Goal: Transaction & Acquisition: Purchase product/service

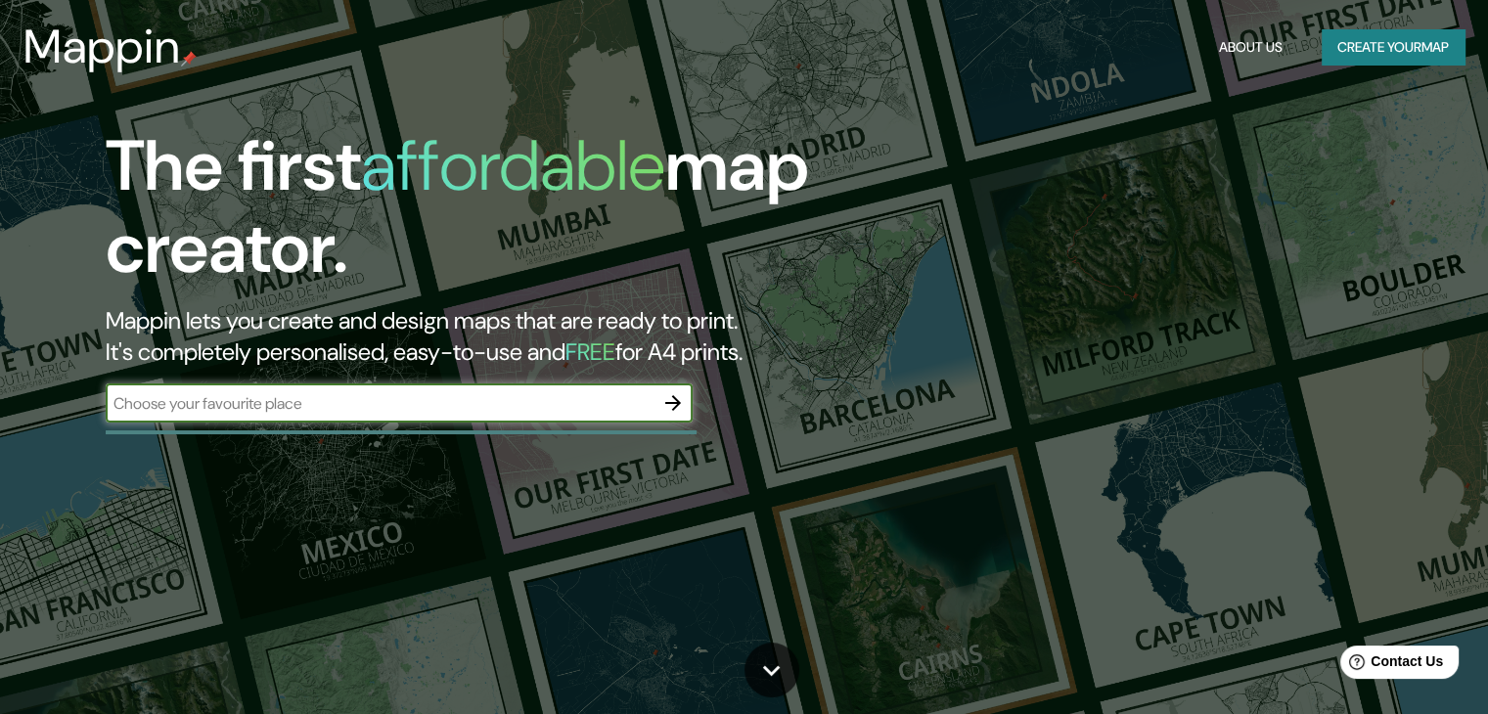
click at [412, 408] on input "text" at bounding box center [380, 403] width 548 height 22
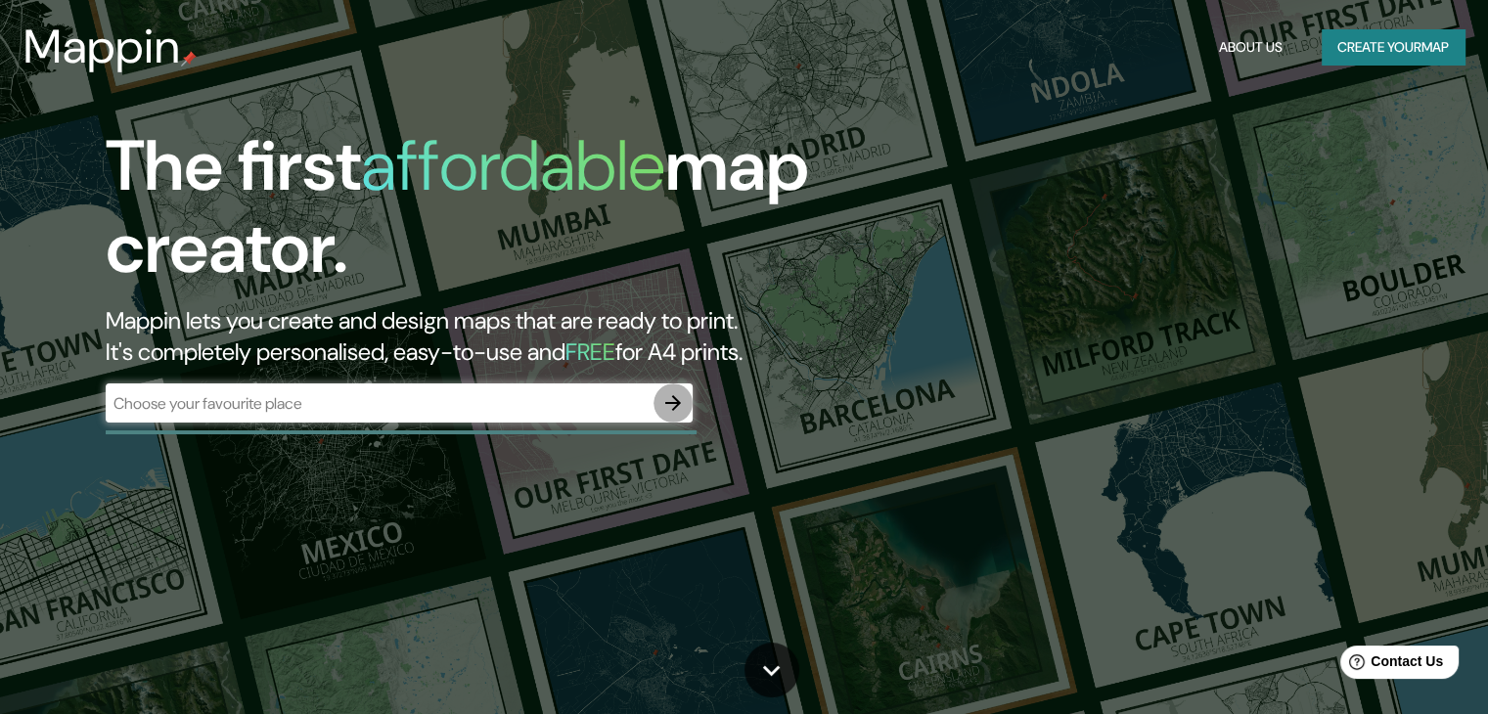
click at [669, 407] on icon "button" at bounding box center [672, 402] width 23 height 23
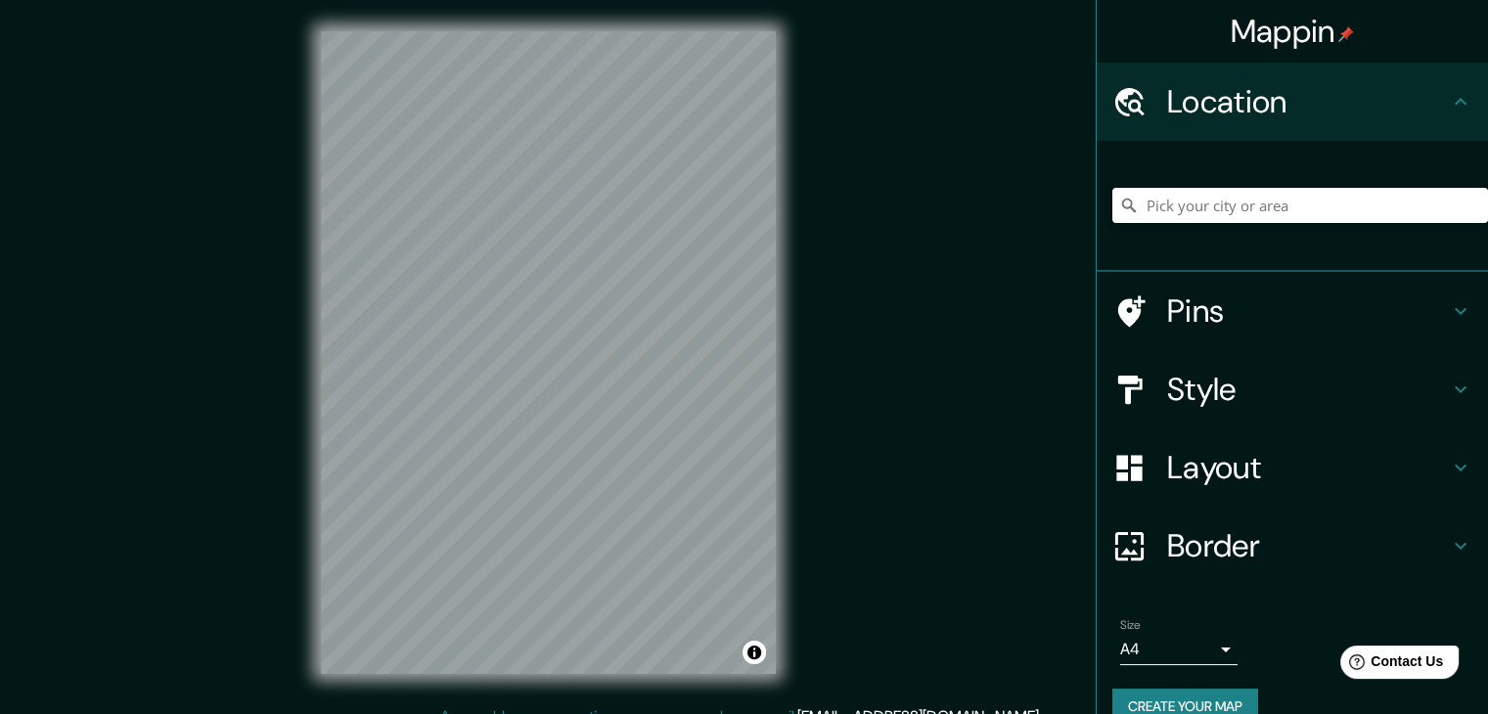
click at [1162, 217] on input "Pick your city or area" at bounding box center [1300, 205] width 376 height 35
paste input "Edificio Louveira. [GEOGRAPHIC_DATA]. [GEOGRAPHIC_DATA] 1946. V. [GEOGRAPHIC_DA…"
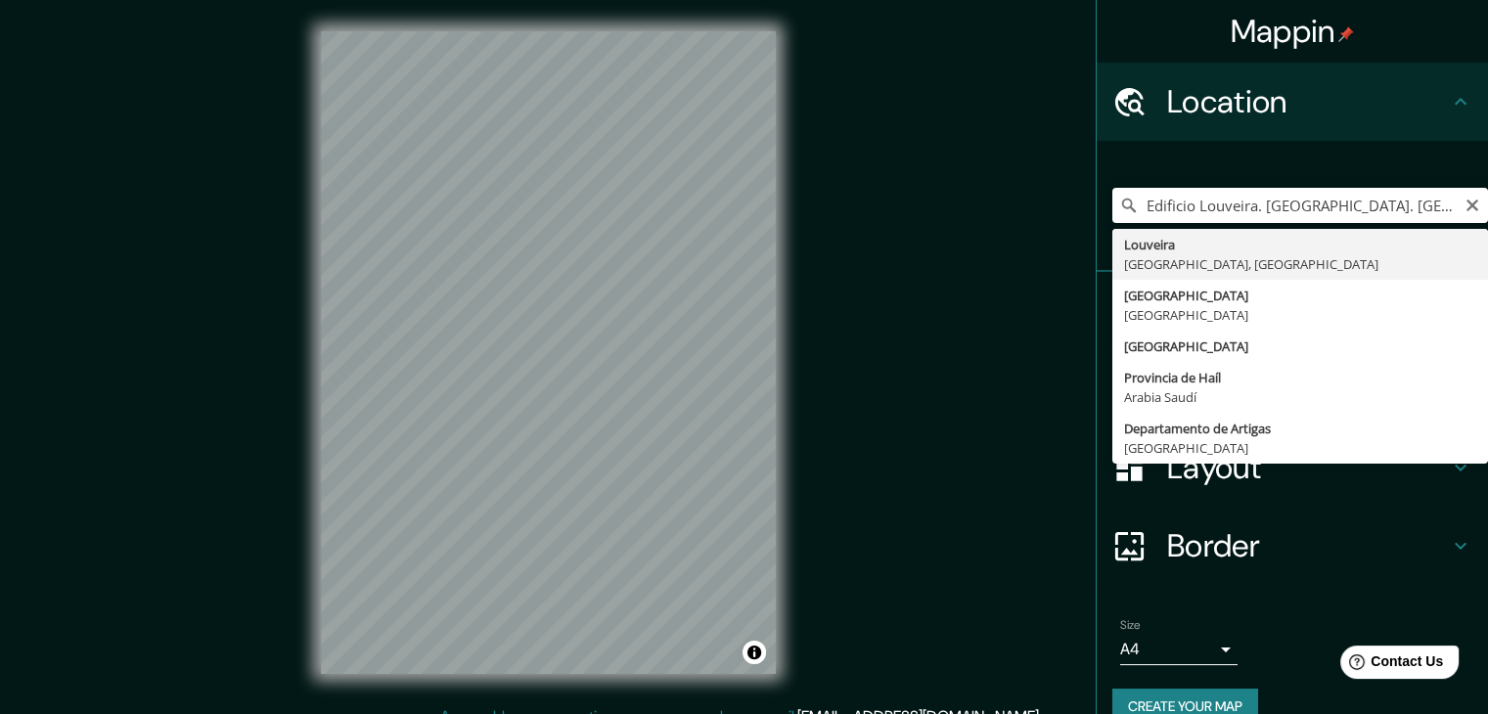
type input "[GEOGRAPHIC_DATA], [GEOGRAPHIC_DATA], [GEOGRAPHIC_DATA]"
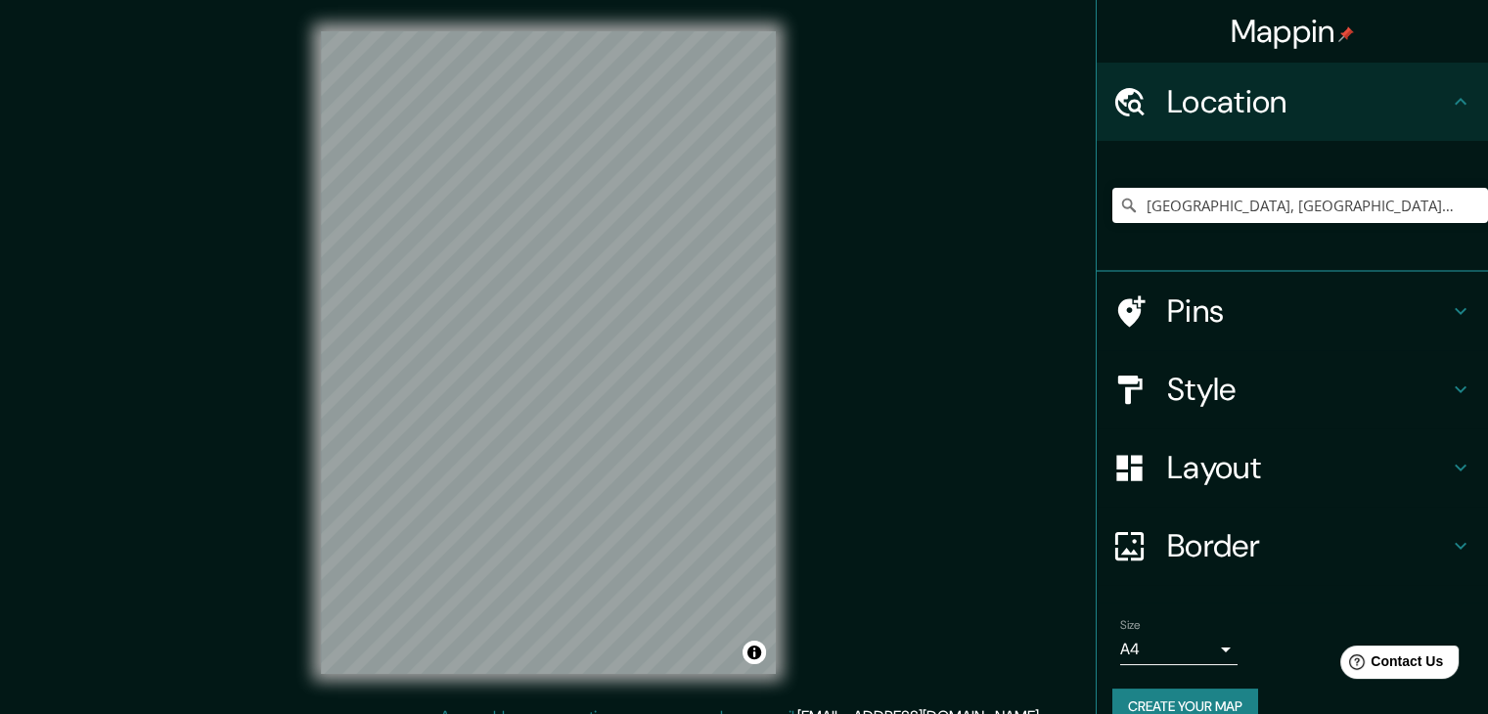
click at [1290, 380] on h4 "Style" at bounding box center [1308, 389] width 282 height 39
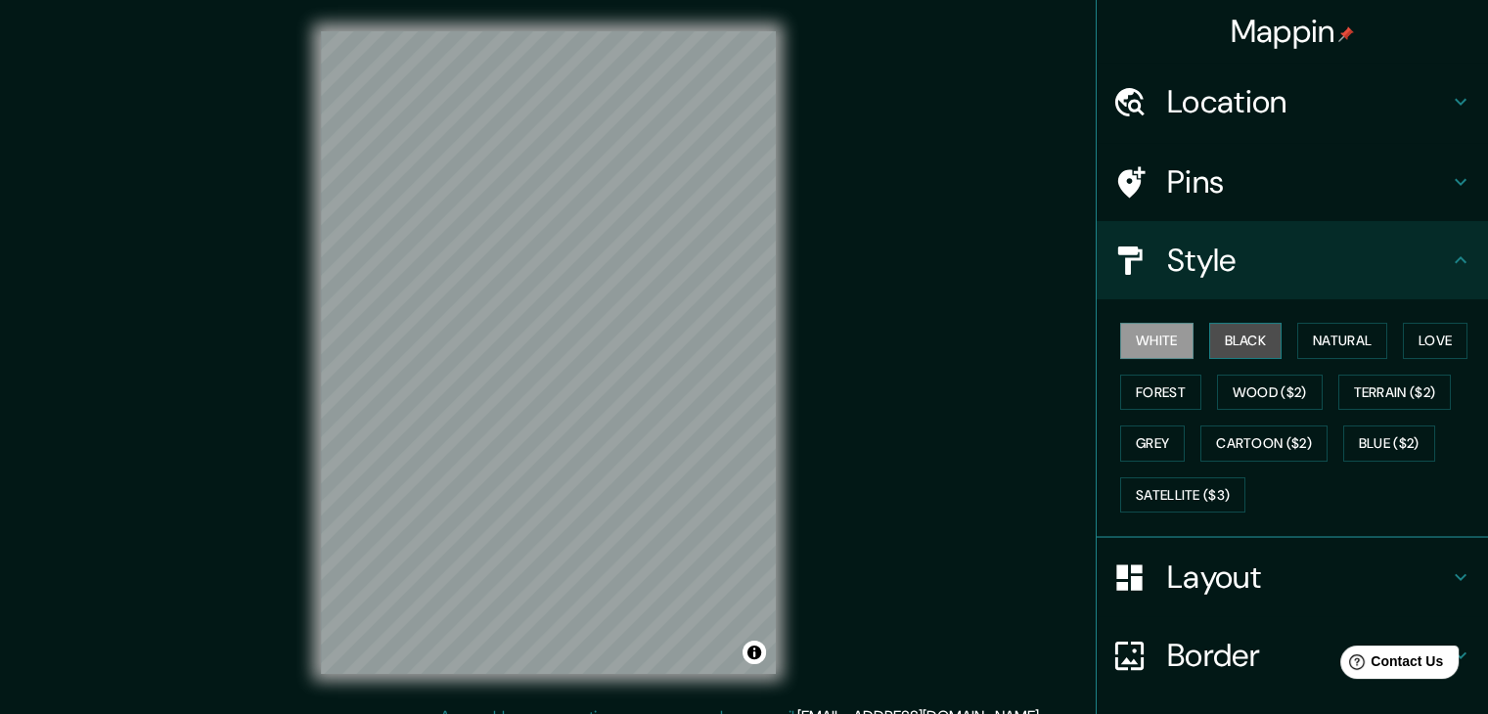
click at [1220, 342] on button "Black" at bounding box center [1245, 341] width 73 height 36
click at [1295, 121] on div "Location" at bounding box center [1291, 102] width 391 height 78
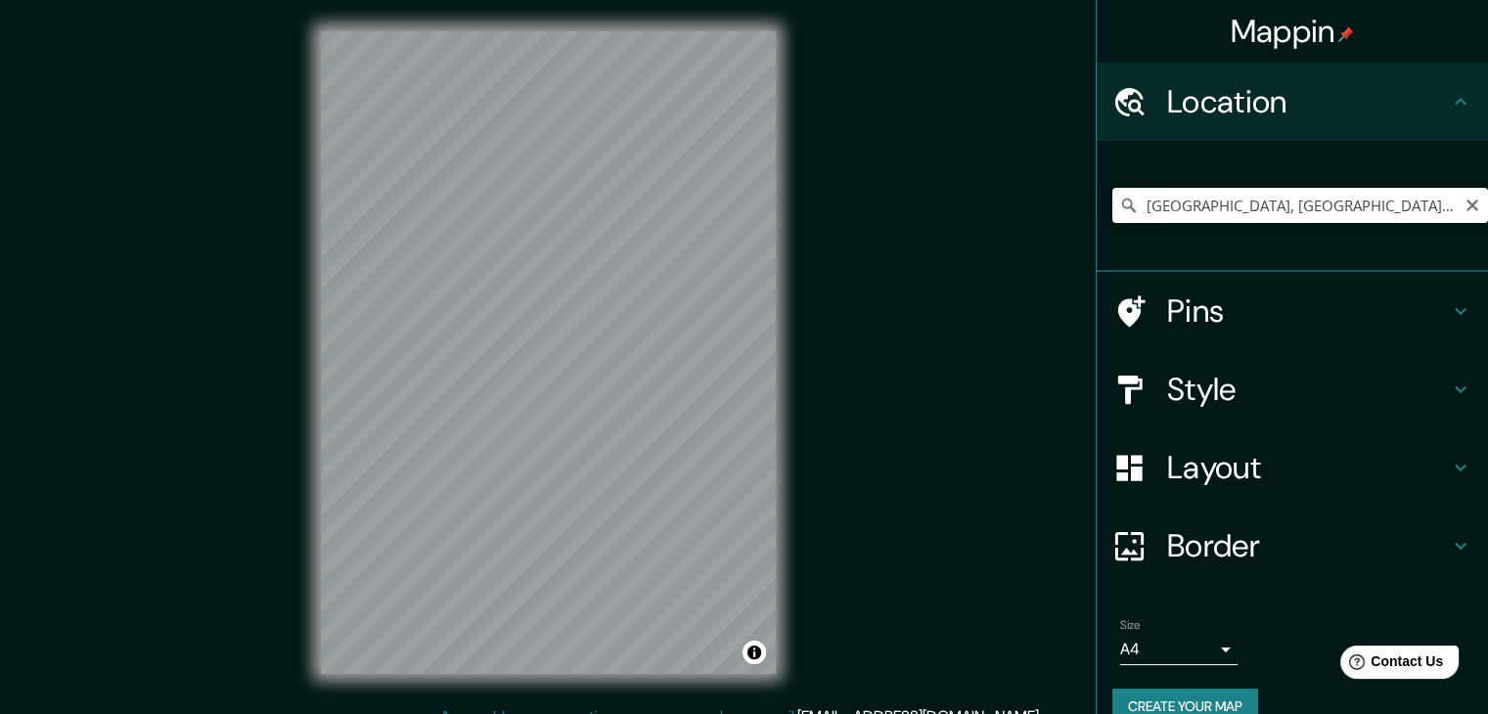
click at [1317, 212] on input "[GEOGRAPHIC_DATA], [GEOGRAPHIC_DATA], [GEOGRAPHIC_DATA]" at bounding box center [1300, 205] width 376 height 35
click at [1318, 211] on input "[GEOGRAPHIC_DATA], [GEOGRAPHIC_DATA], [GEOGRAPHIC_DATA]" at bounding box center [1300, 205] width 376 height 35
click at [1319, 207] on input "[GEOGRAPHIC_DATA], [GEOGRAPHIC_DATA], [GEOGRAPHIC_DATA]" at bounding box center [1300, 205] width 376 height 35
drag, startPoint x: 1319, startPoint y: 207, endPoint x: 1066, endPoint y: 194, distance: 253.7
click at [1066, 194] on div "Mappin Location [GEOGRAPHIC_DATA], [GEOGRAPHIC_DATA], [GEOGRAPHIC_DATA] Pins St…" at bounding box center [744, 368] width 1488 height 736
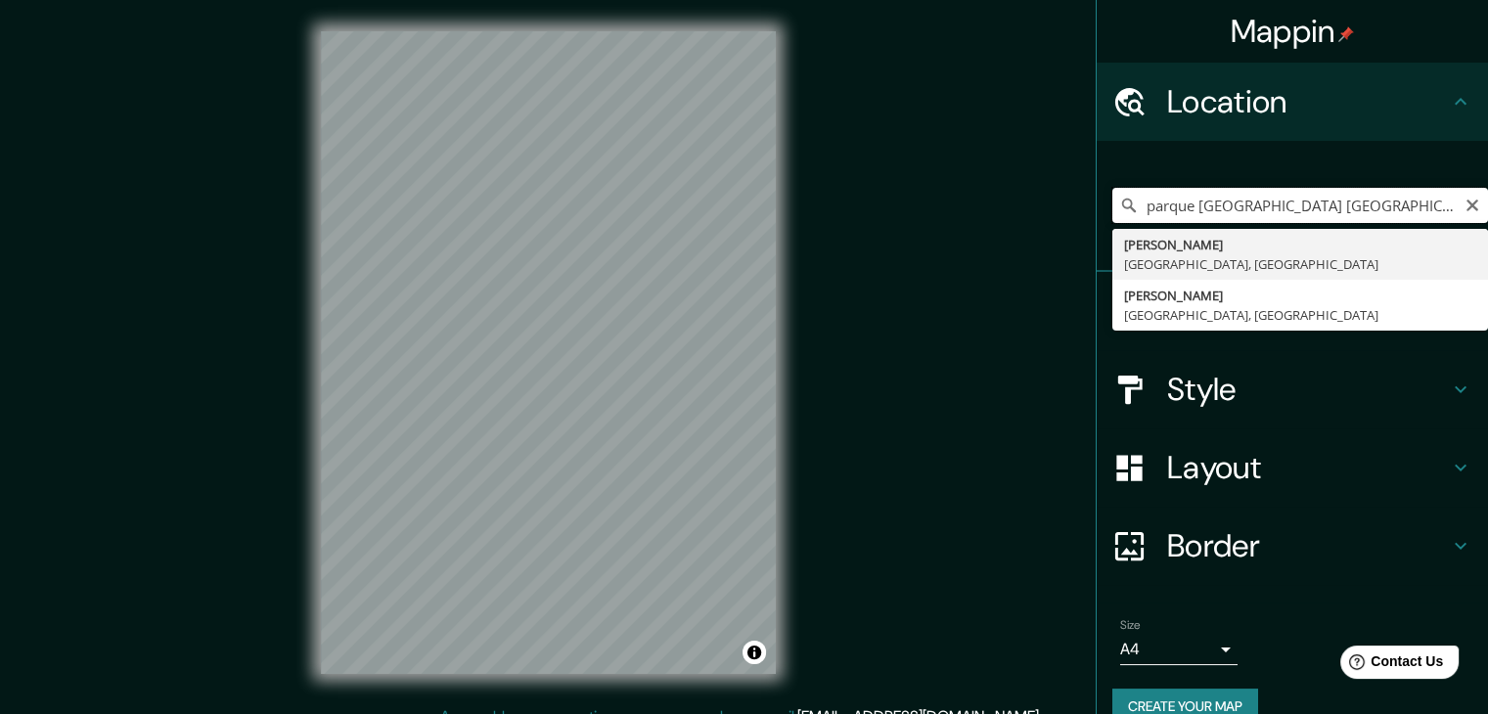
click at [1350, 210] on input "parque [GEOGRAPHIC_DATA] [GEOGRAPHIC_DATA]" at bounding box center [1300, 205] width 376 height 35
drag, startPoint x: 1352, startPoint y: 204, endPoint x: 1258, endPoint y: 204, distance: 93.9
click at [1279, 203] on input "parque [GEOGRAPHIC_DATA] [GEOGRAPHIC_DATA]" at bounding box center [1300, 205] width 376 height 35
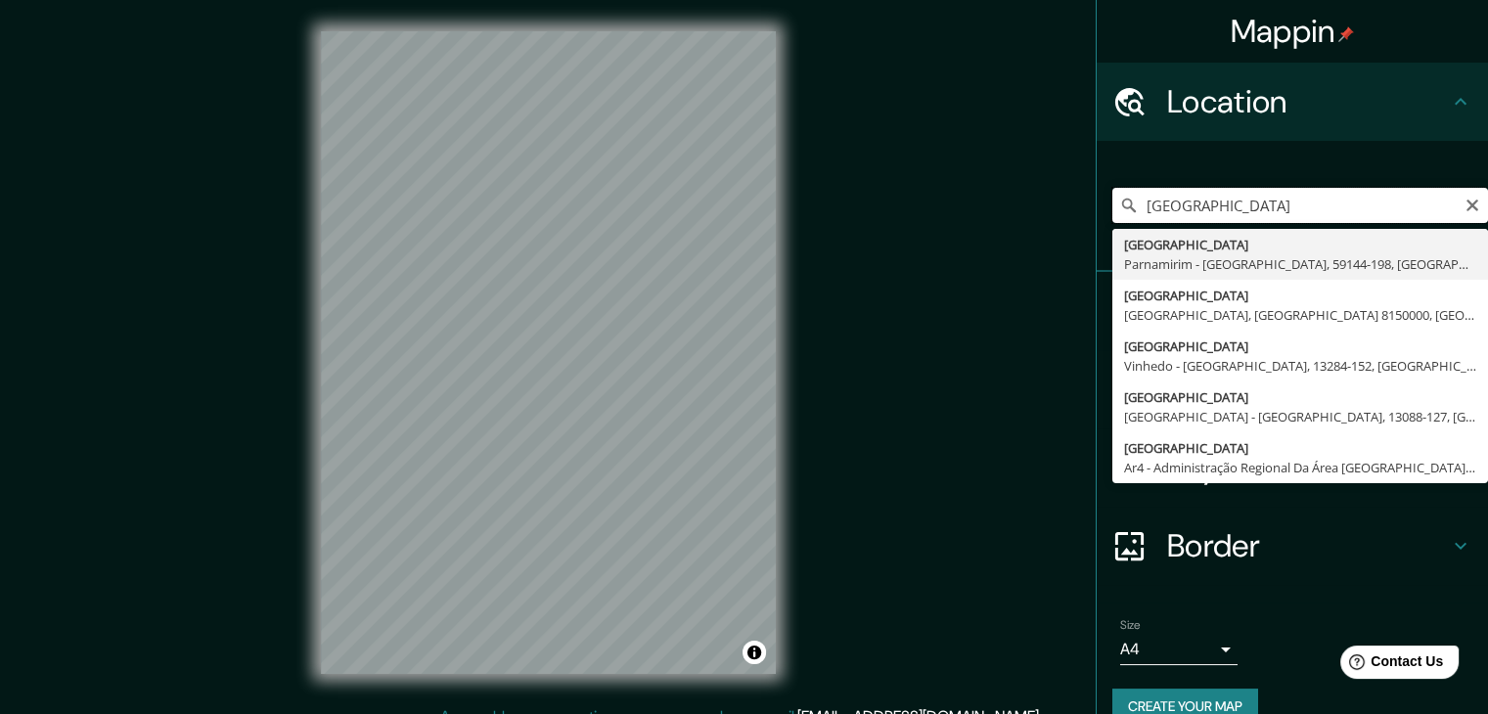
type input "[GEOGRAPHIC_DATA]"
click at [1312, 216] on input "[GEOGRAPHIC_DATA]" at bounding box center [1300, 205] width 376 height 35
click at [1311, 212] on input "[GEOGRAPHIC_DATA]" at bounding box center [1300, 205] width 376 height 35
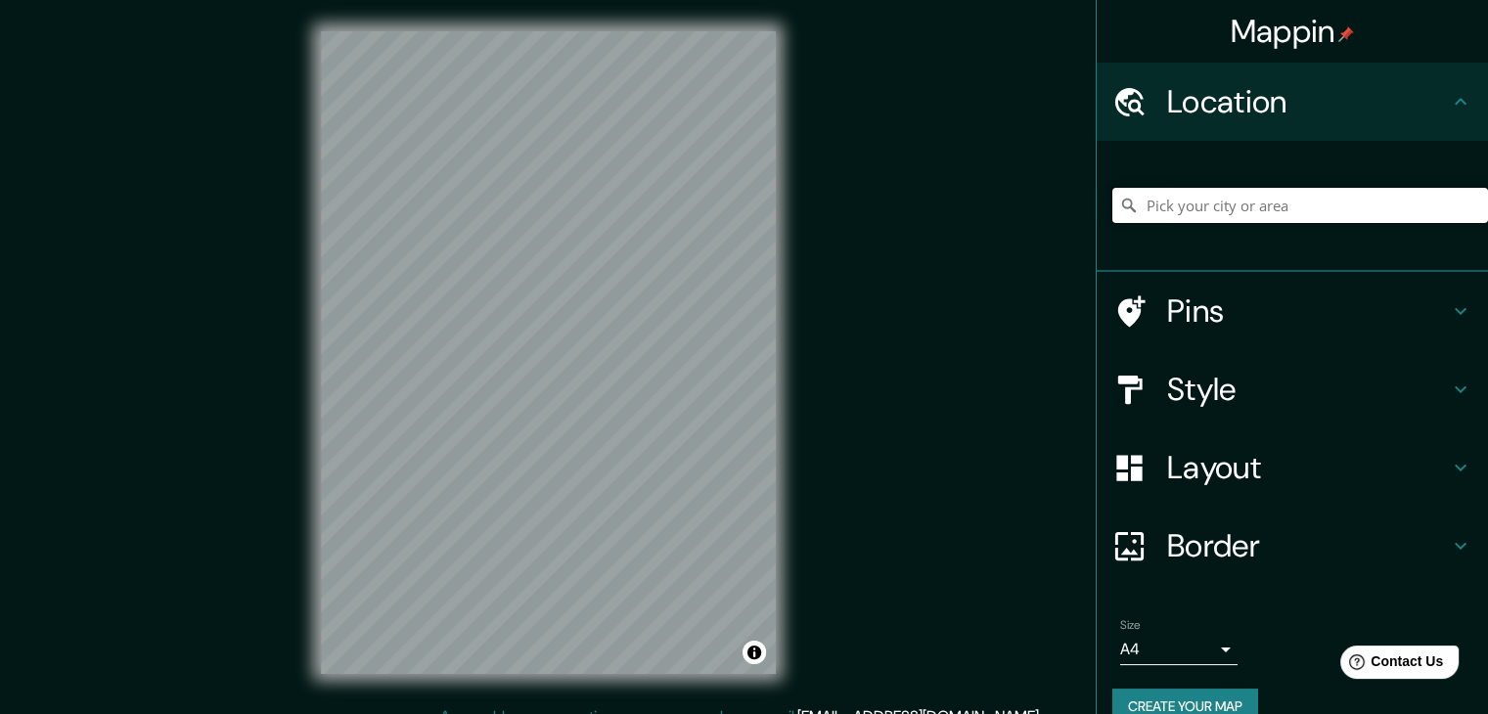
paste input "MAB FAAP - [GEOGRAPHIC_DATA]"
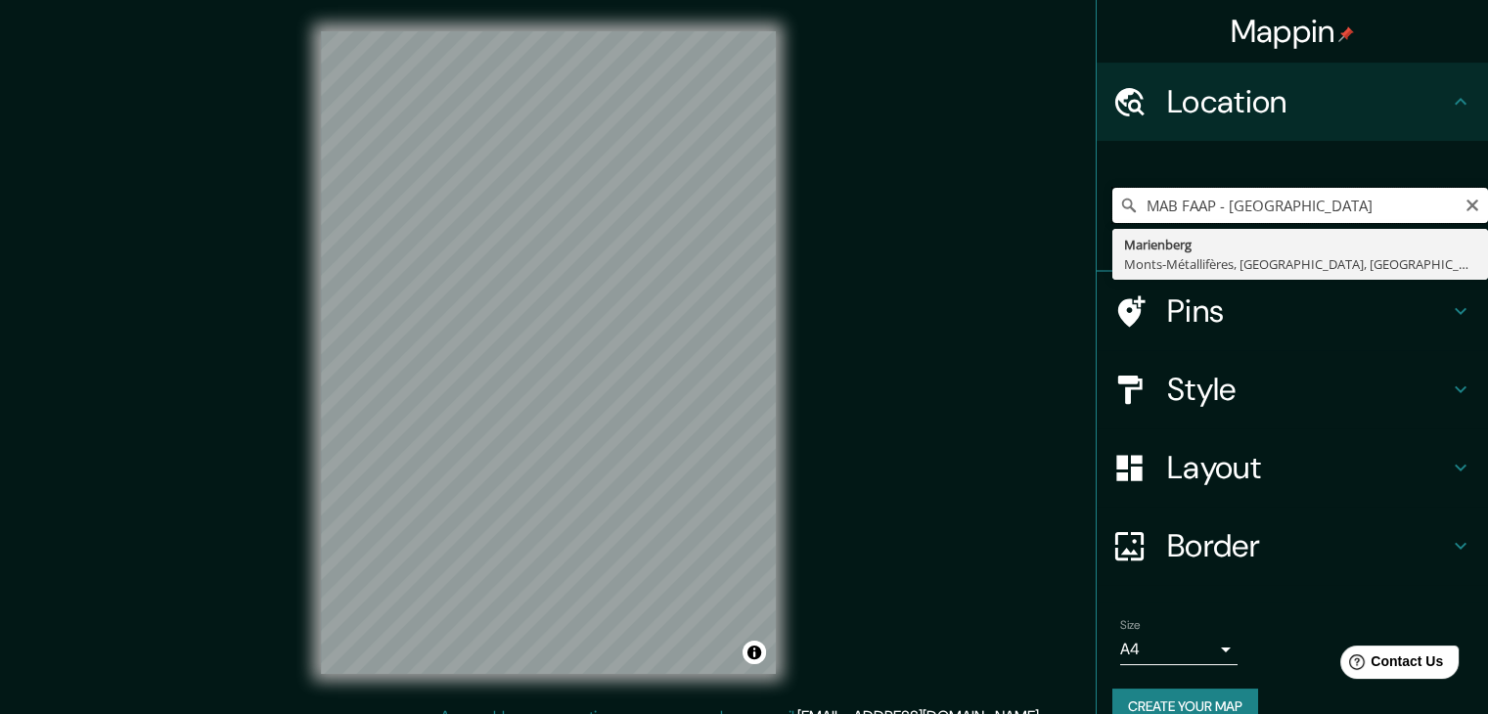
click at [1421, 205] on input "MAB FAAP - [GEOGRAPHIC_DATA]" at bounding box center [1300, 205] width 376 height 35
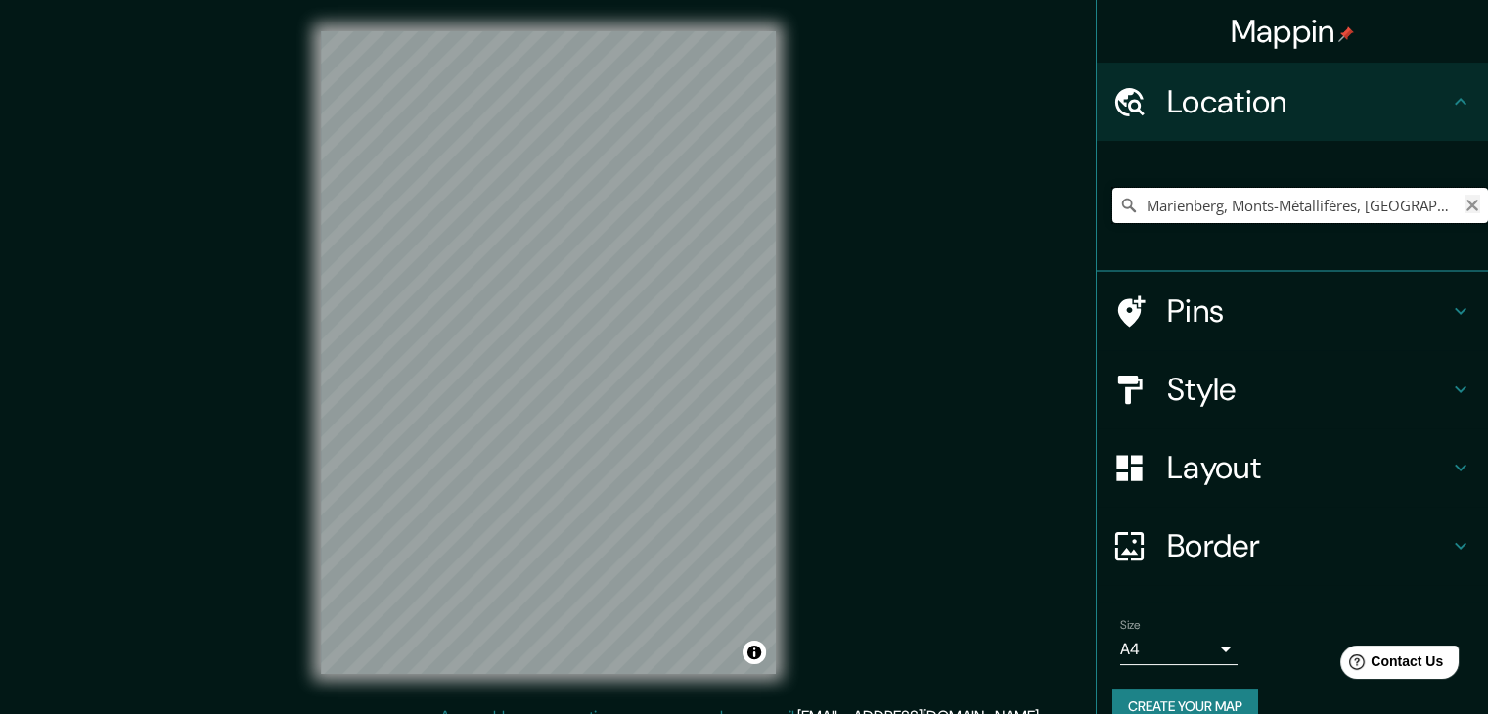
type input "Marienberg, Monts-Métallifères, [GEOGRAPHIC_DATA], [GEOGRAPHIC_DATA]"
click at [1464, 210] on icon "Clear" at bounding box center [1472, 206] width 16 height 16
click at [1313, 210] on input "Pick your city or area" at bounding box center [1300, 205] width 376 height 35
click at [1331, 211] on input "[GEOGRAPHIC_DATA], [GEOGRAPHIC_DATA], [GEOGRAPHIC_DATA]" at bounding box center [1300, 205] width 376 height 35
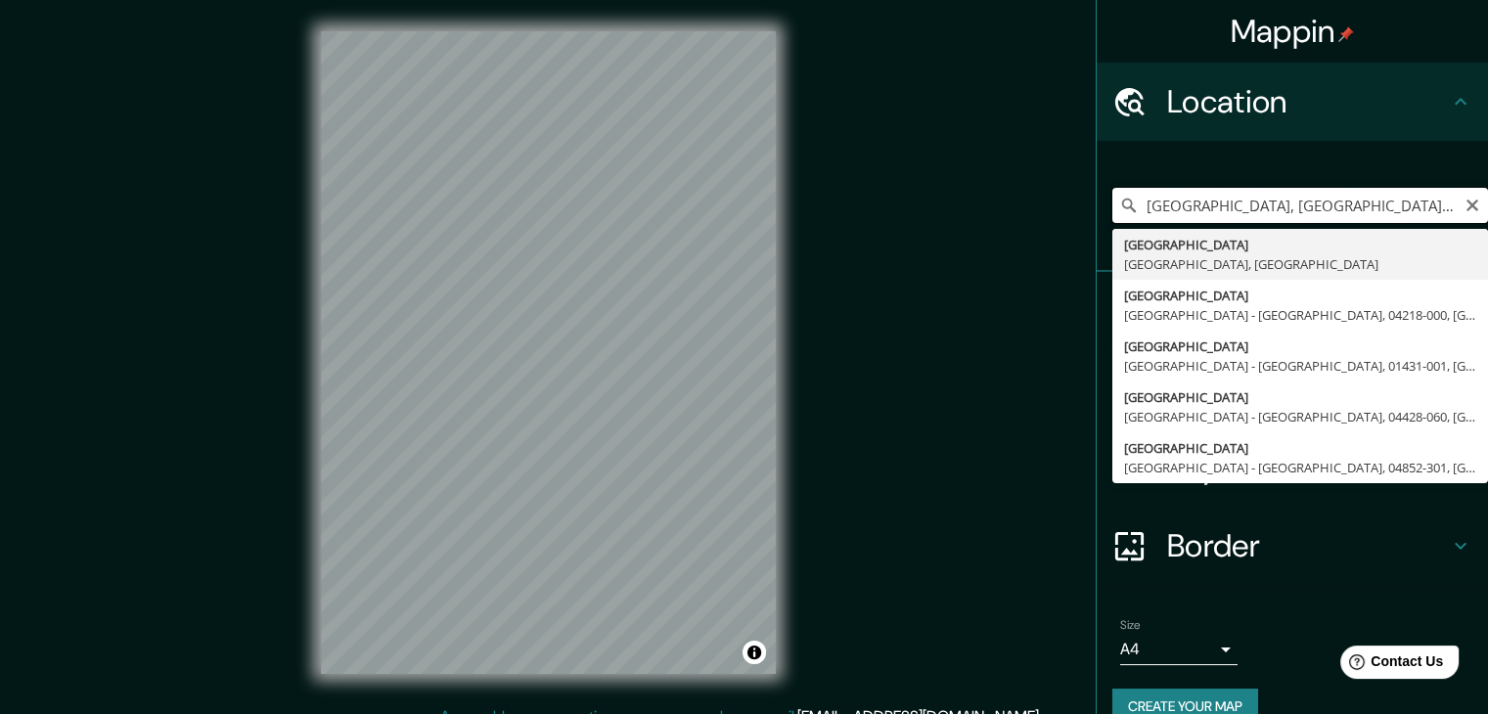
paste input "Condomínio do [PERSON_NAME]"
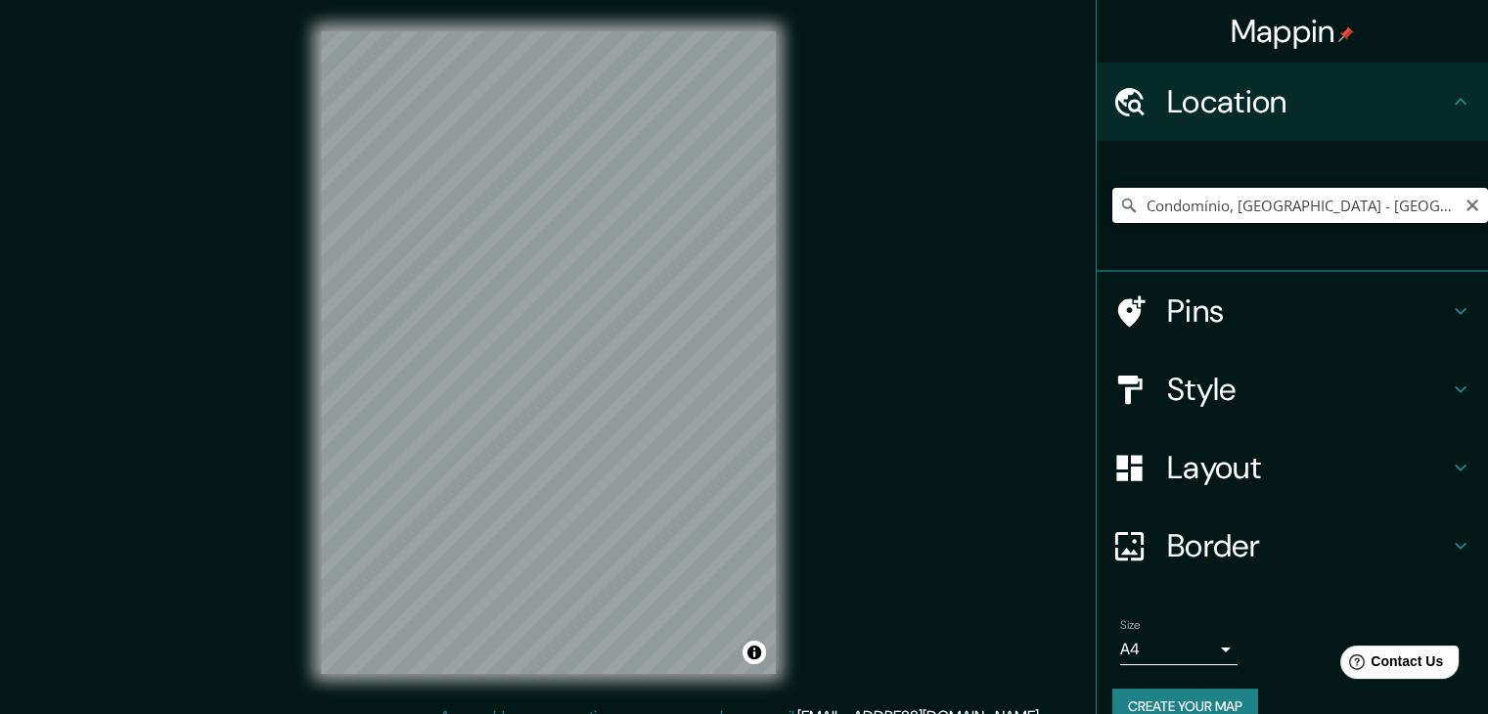
click at [1264, 199] on input "Condomínio, [GEOGRAPHIC_DATA] - [GEOGRAPHIC_DATA], 02371, [GEOGRAPHIC_DATA]" at bounding box center [1300, 205] width 376 height 35
paste input "[STREET_ADDRESS]"
type input "[STREET_ADDRESS]"
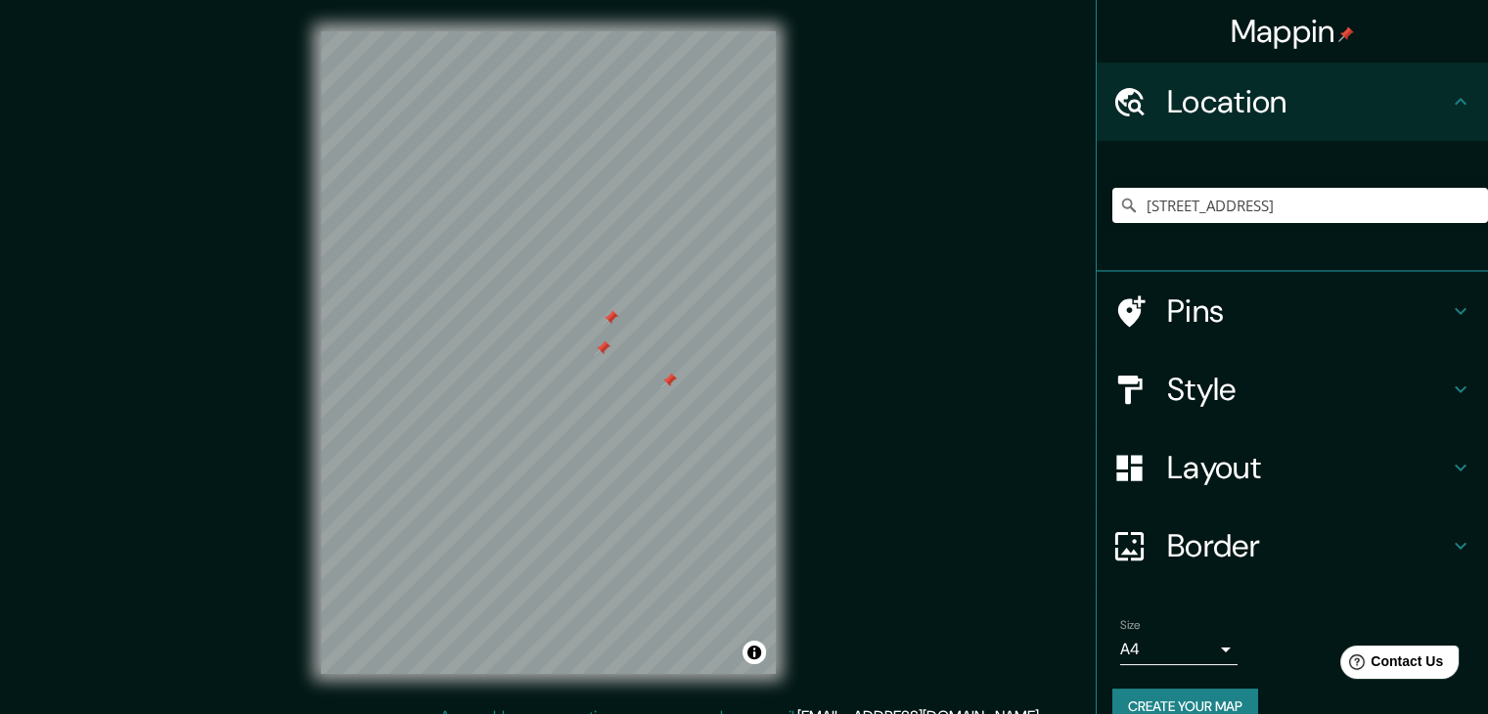
click at [909, 169] on div "Mappin Location [GEOGRAPHIC_DATA] 150, [GEOGRAPHIC_DATA] - [GEOGRAPHIC_DATA], 0…" at bounding box center [744, 368] width 1488 height 736
drag, startPoint x: 670, startPoint y: 385, endPoint x: 695, endPoint y: 370, distance: 29.9
click at [693, 372] on div at bounding box center [686, 380] width 16 height 16
click at [695, 370] on div at bounding box center [695, 378] width 16 height 16
click at [630, 343] on div at bounding box center [628, 345] width 16 height 16
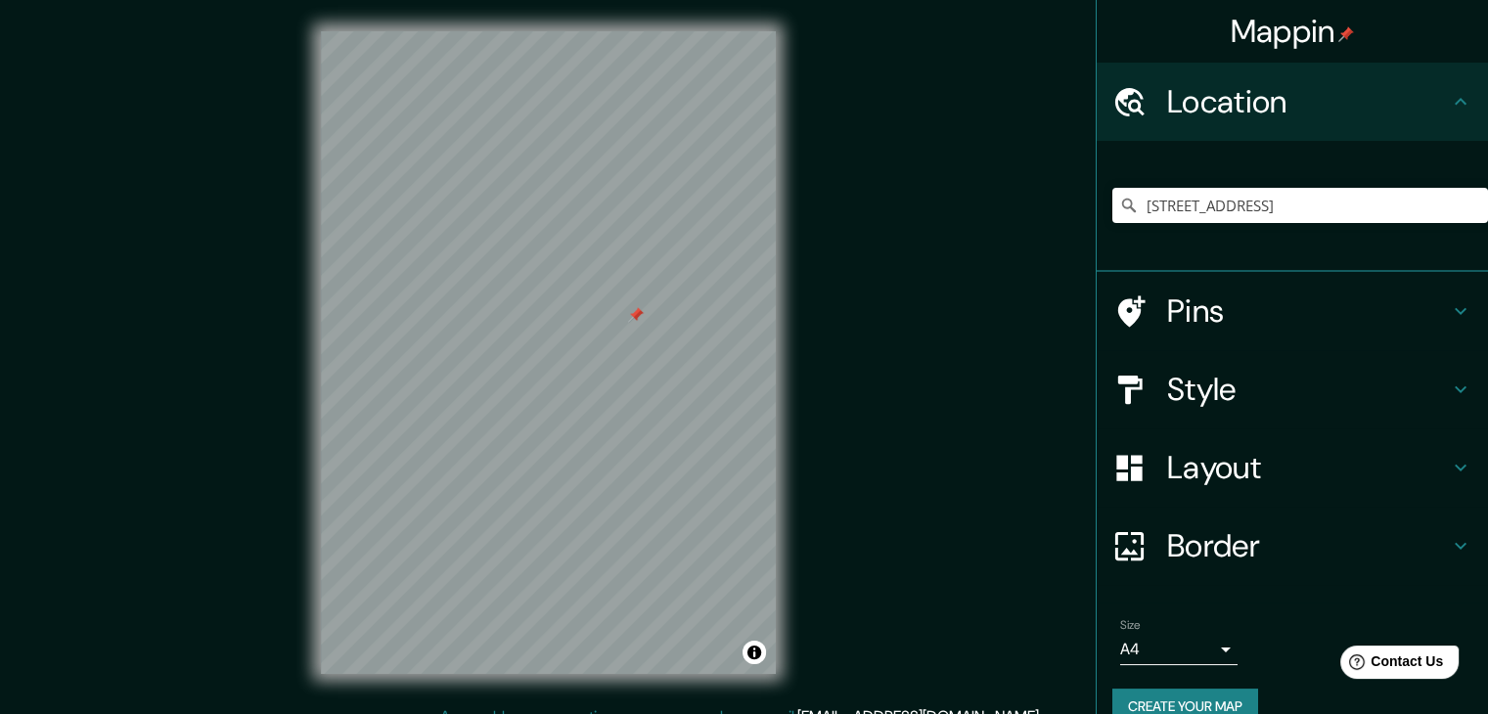
click at [642, 319] on div at bounding box center [636, 315] width 16 height 16
click at [384, 481] on div at bounding box center [386, 475] width 16 height 16
click at [115, 341] on div "Mappin Location [GEOGRAPHIC_DATA] 150, [GEOGRAPHIC_DATA] - [GEOGRAPHIC_DATA], 0…" at bounding box center [744, 368] width 1488 height 736
